Goal: Information Seeking & Learning: Find specific fact

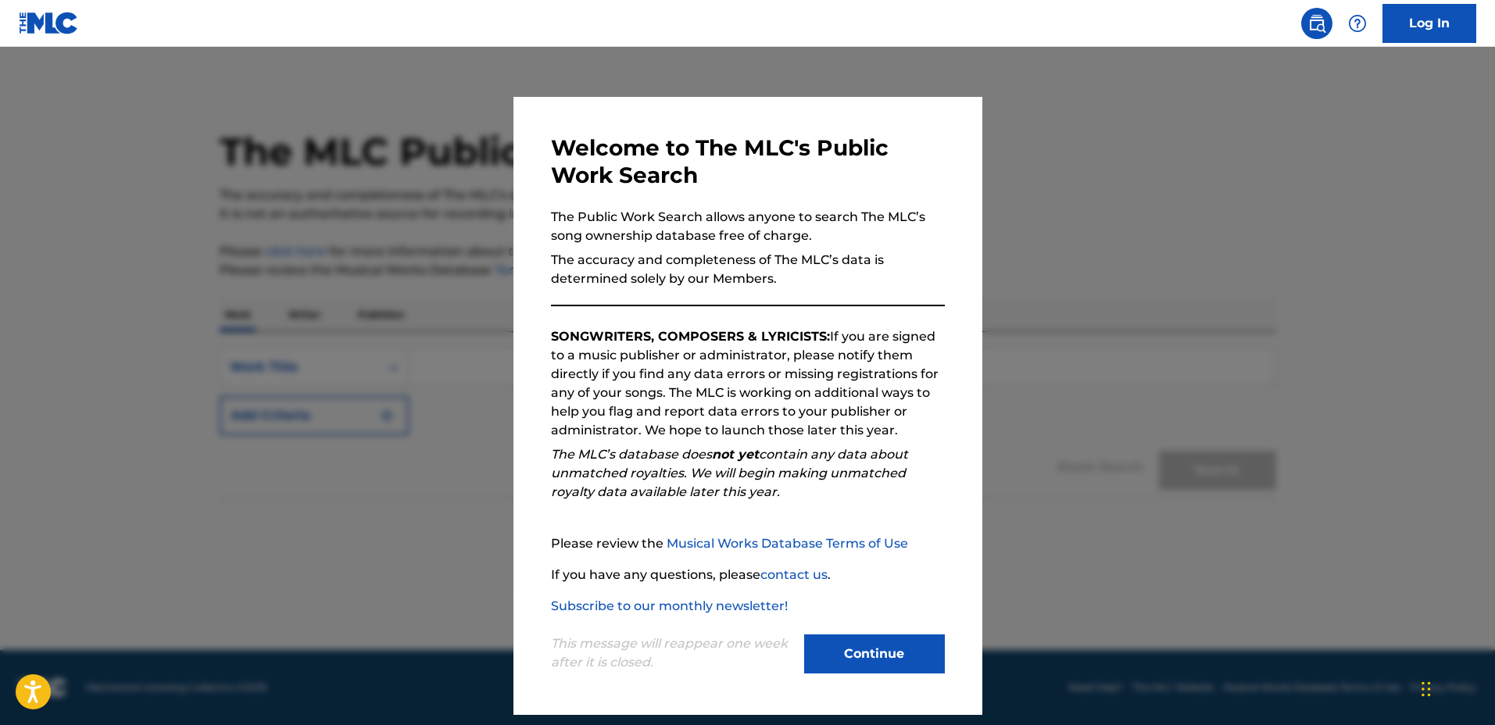
click at [866, 323] on div "Welcome to The MLC's Public Work Search The Public Work Search allows anyone to…" at bounding box center [748, 405] width 394 height 543
click at [1098, 305] on div at bounding box center [747, 409] width 1495 height 725
click at [1098, 348] on input "Search Form" at bounding box center [842, 367] width 867 height 38
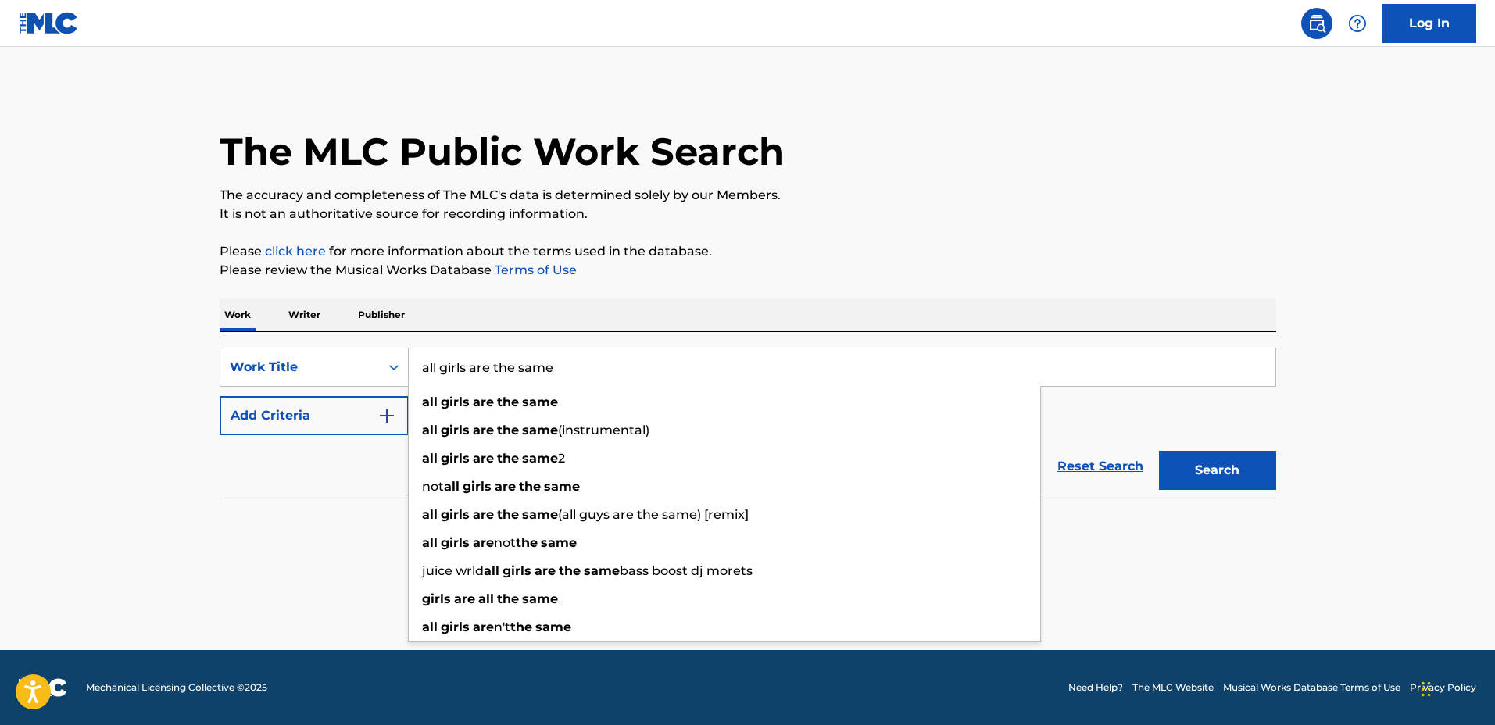
type input "all girls are the same"
click at [239, 406] on button "Add Criteria" at bounding box center [314, 415] width 189 height 39
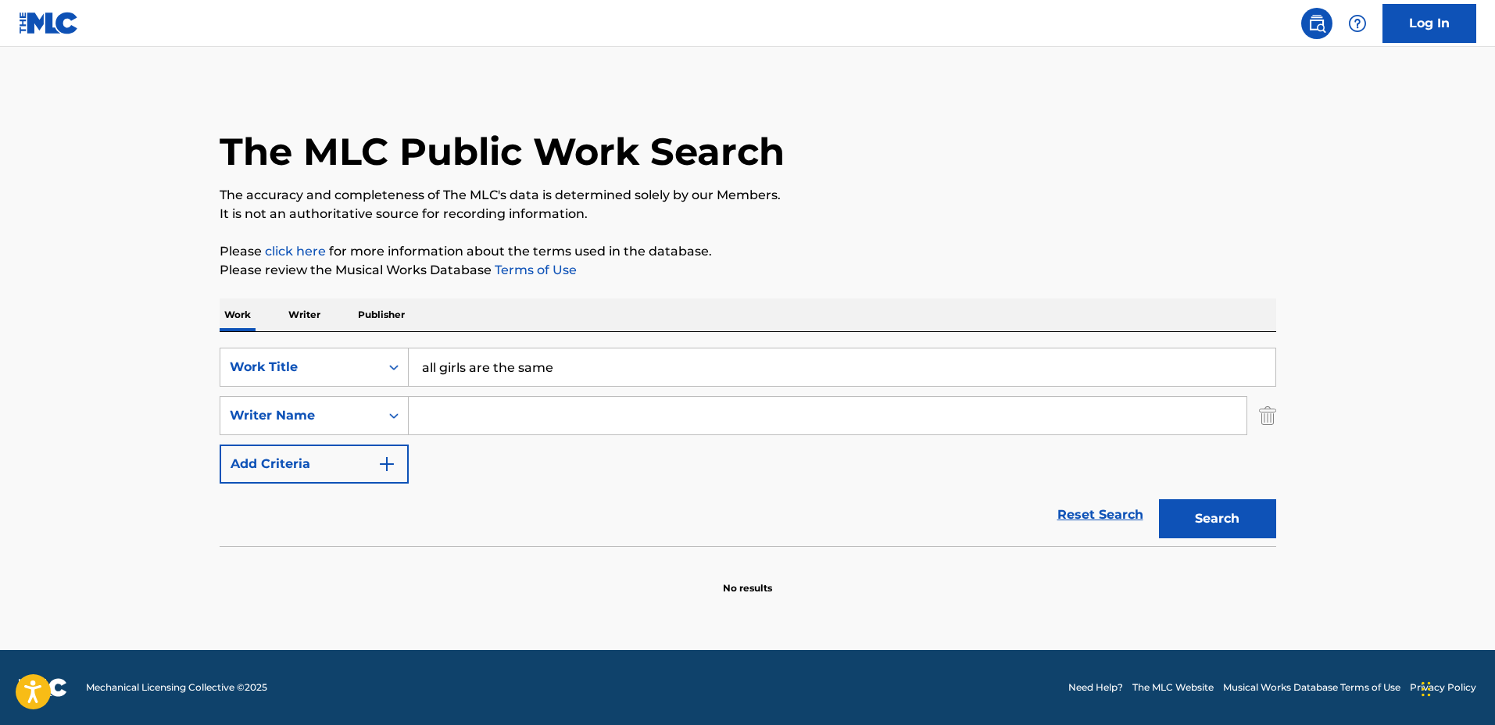
click at [484, 424] on input "Search Form" at bounding box center [828, 416] width 838 height 38
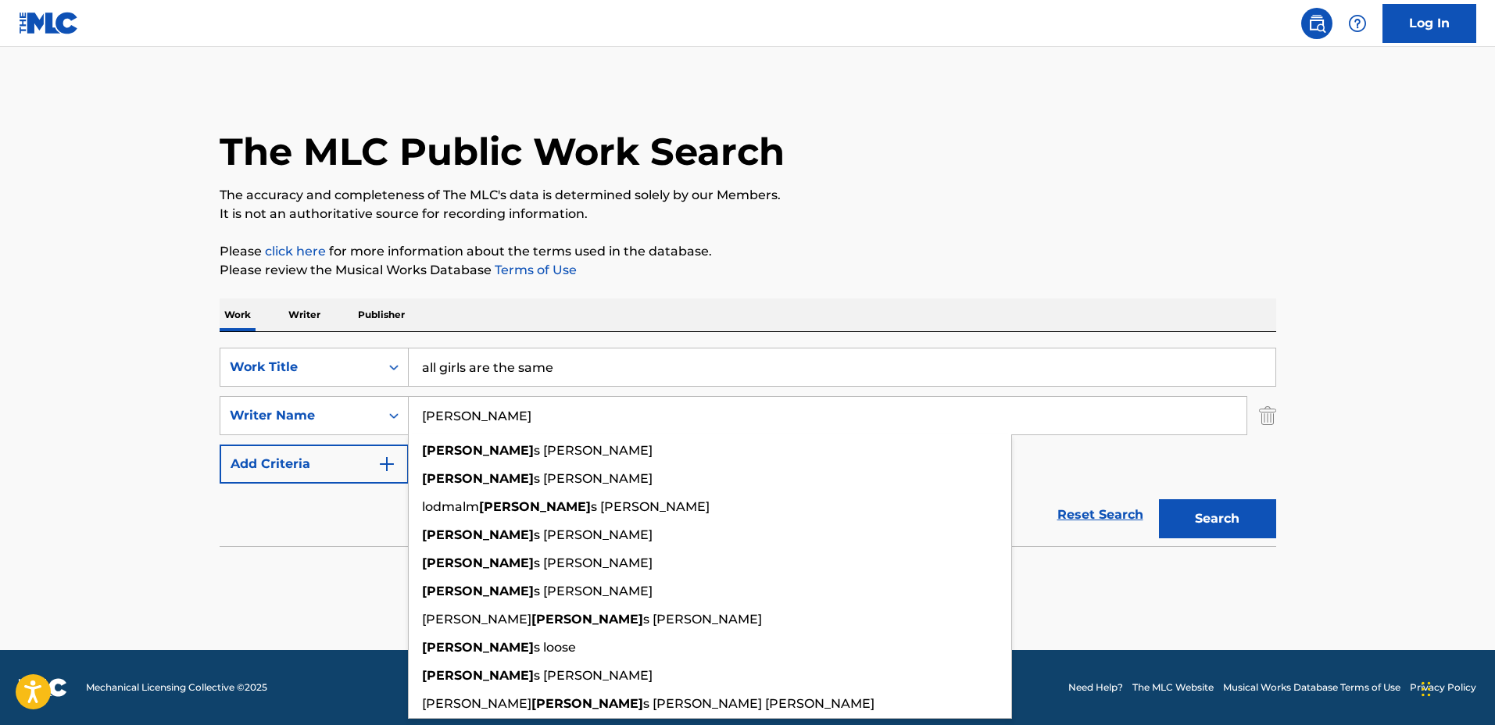
type input "[PERSON_NAME]"
click at [1159, 499] on button "Search" at bounding box center [1217, 518] width 117 height 39
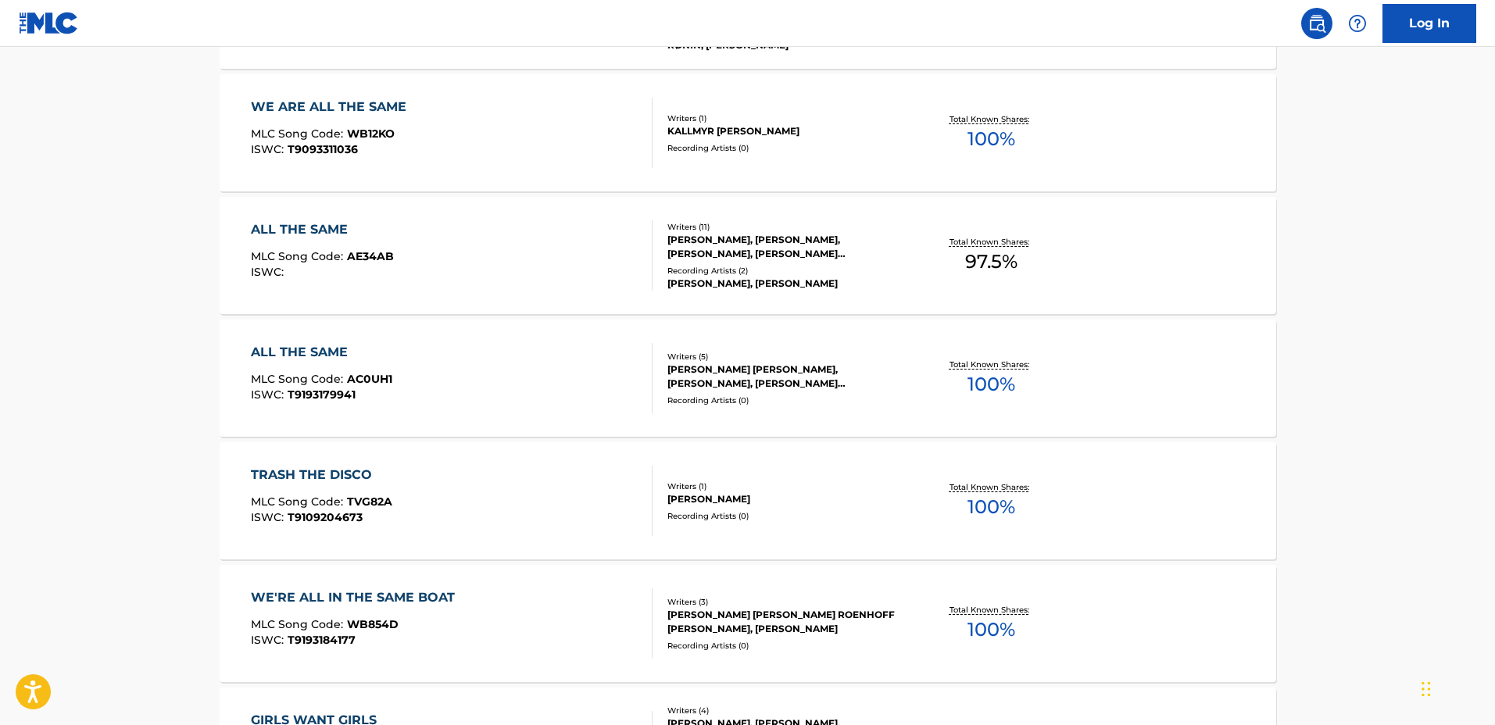
scroll to position [488, 0]
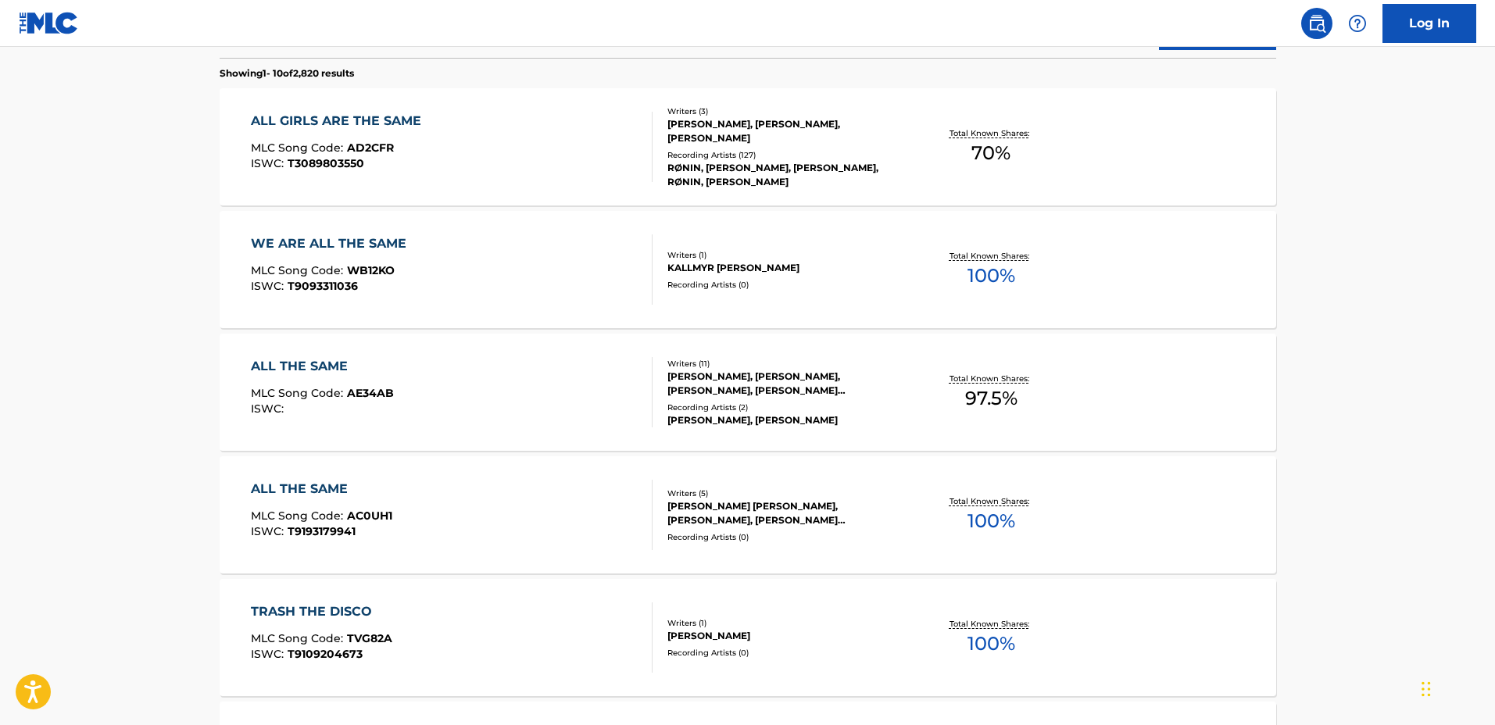
click at [906, 171] on div "ALL GIRLS ARE THE SAME MLC Song Code : AD2CFR ISWC : T3089803550 Writers ( 3 ) …" at bounding box center [748, 146] width 1056 height 117
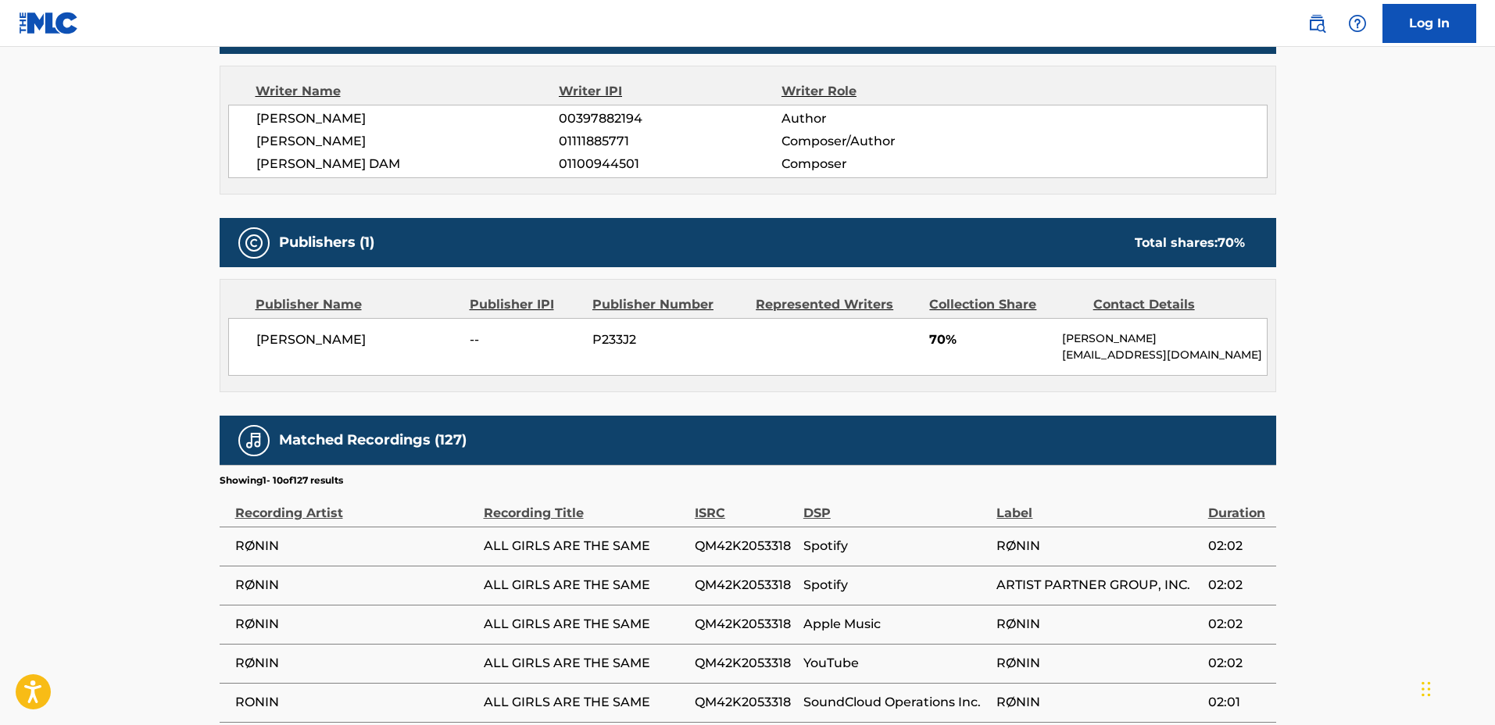
scroll to position [684, 0]
